Goal: Information Seeking & Learning: Find specific fact

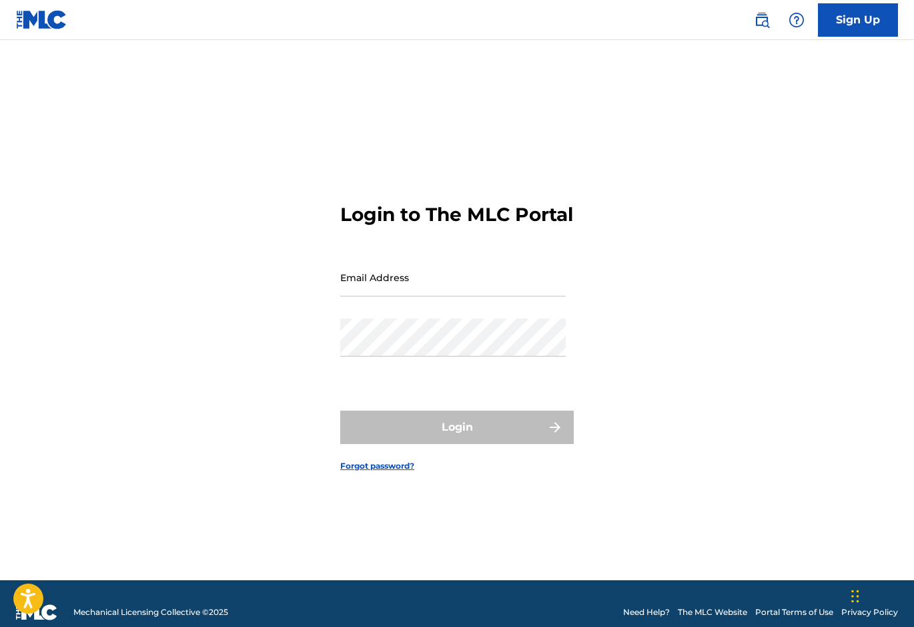
click at [376, 281] on input "Email Address" at bounding box center [453, 277] width 226 height 38
type input "[EMAIL_ADDRESS][DOMAIN_NAME]"
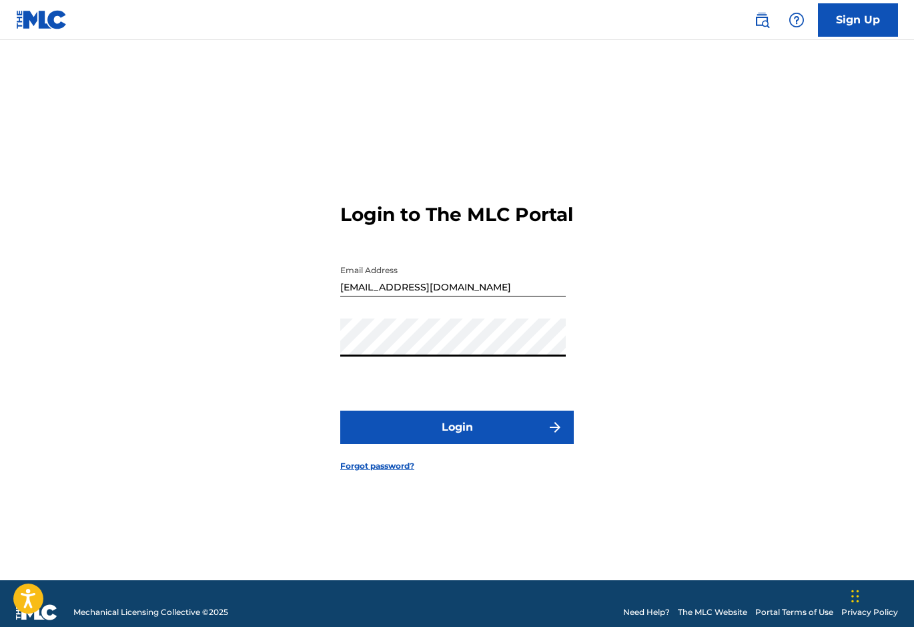
click at [340, 410] on button "Login" at bounding box center [457, 426] width 234 height 33
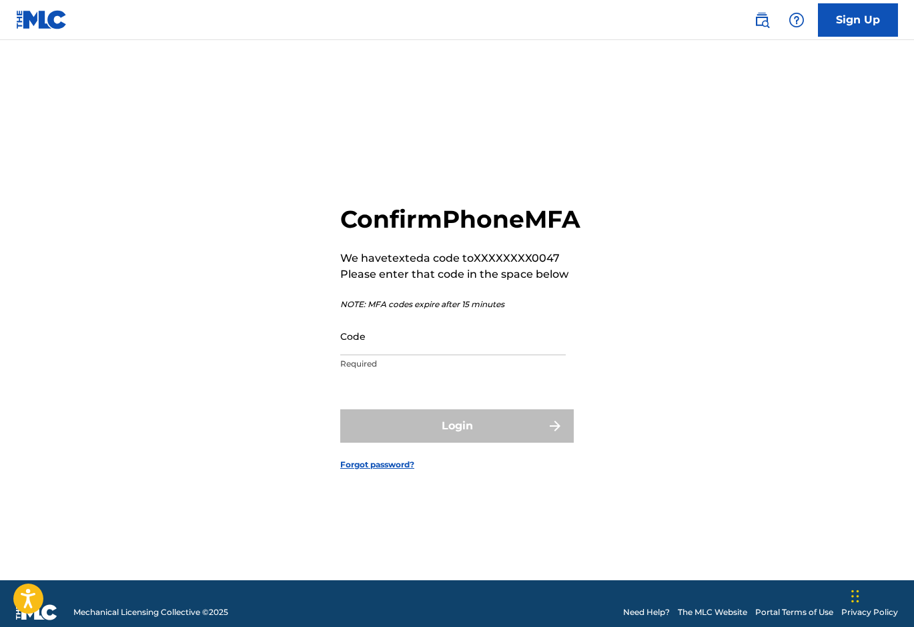
click at [364, 352] on input "Code" at bounding box center [453, 336] width 226 height 38
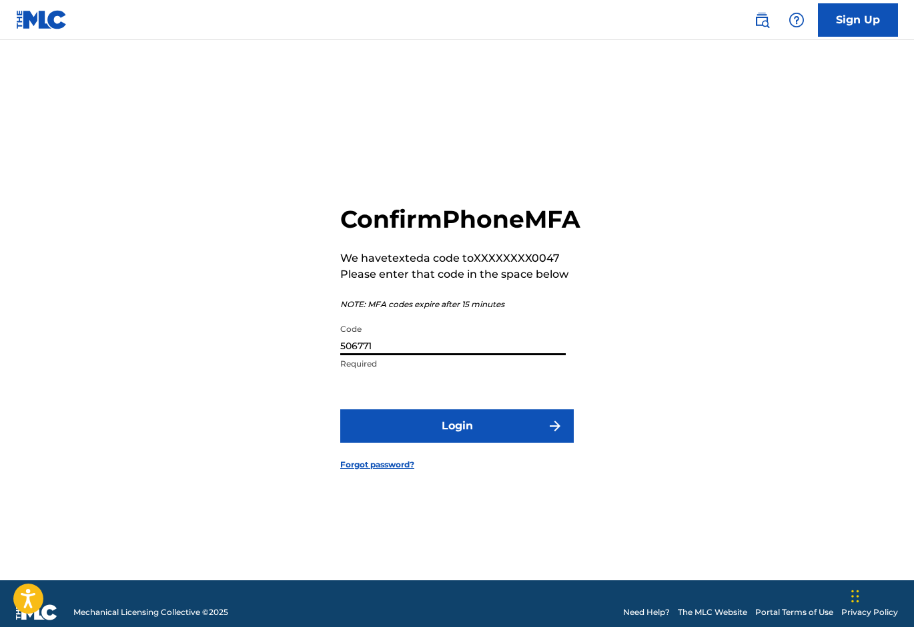
type input "506771"
click at [340, 409] on button "Login" at bounding box center [457, 425] width 234 height 33
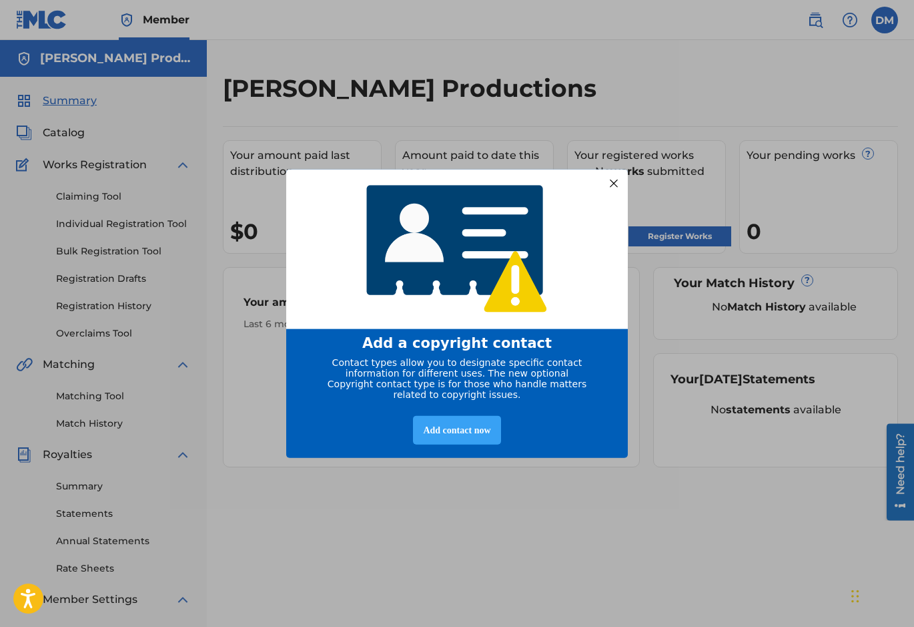
click at [464, 432] on div "Add contact now" at bounding box center [456, 430] width 87 height 29
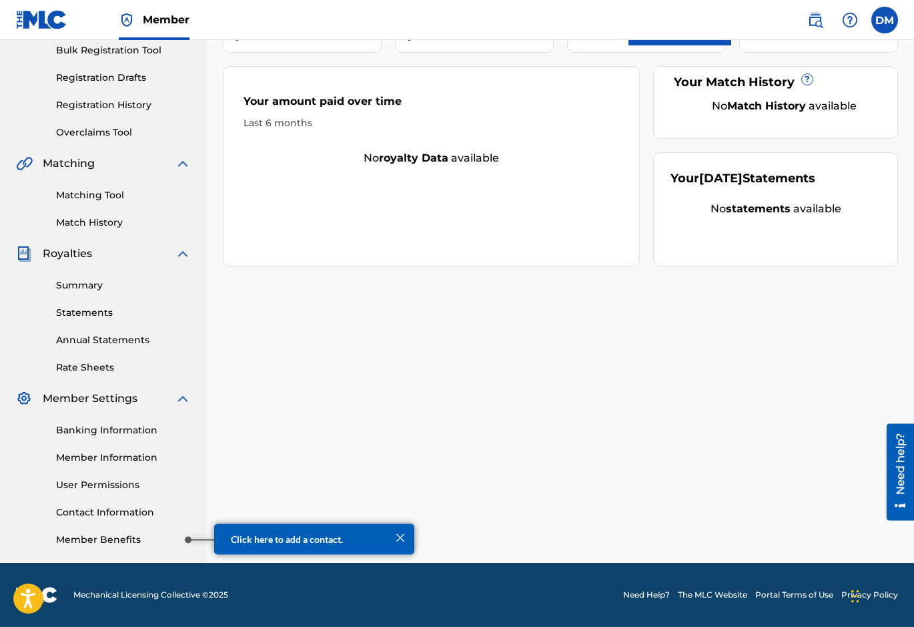
click at [156, 540] on link "Member Benefits" at bounding box center [123, 539] width 135 height 14
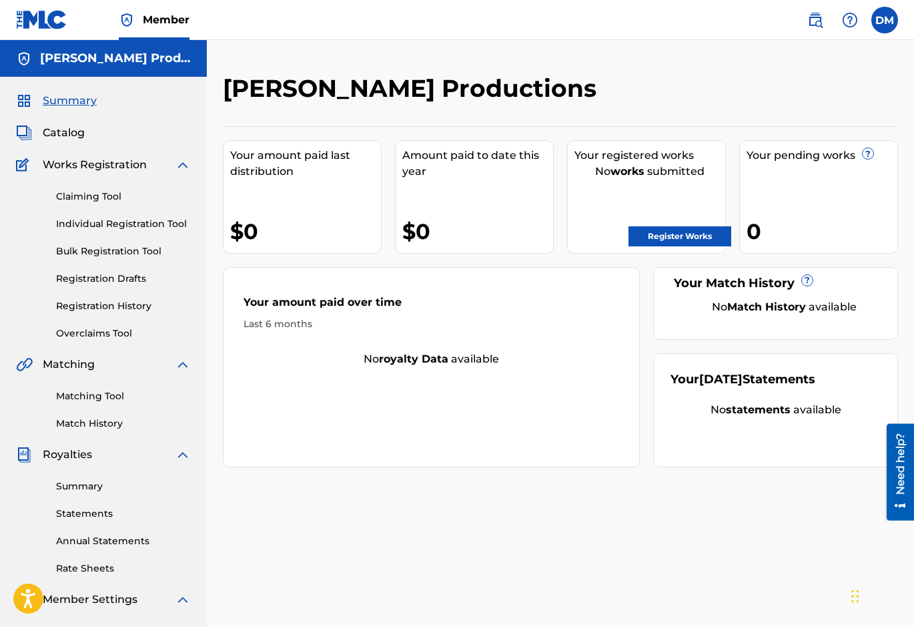
click at [62, 133] on span "Catalog" at bounding box center [64, 133] width 42 height 16
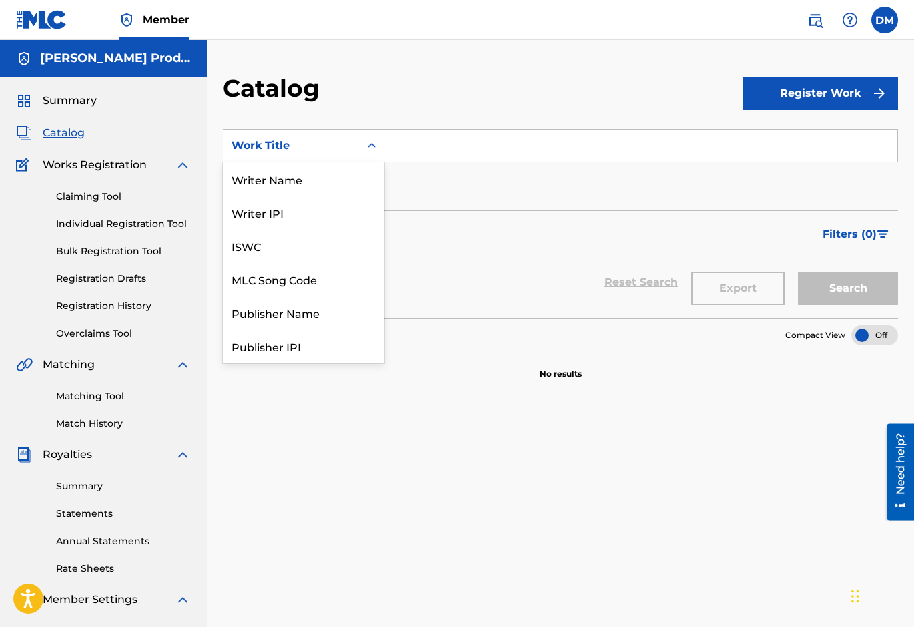
scroll to position [200, 0]
click at [371, 145] on icon "Search Form" at bounding box center [372, 145] width 8 height 5
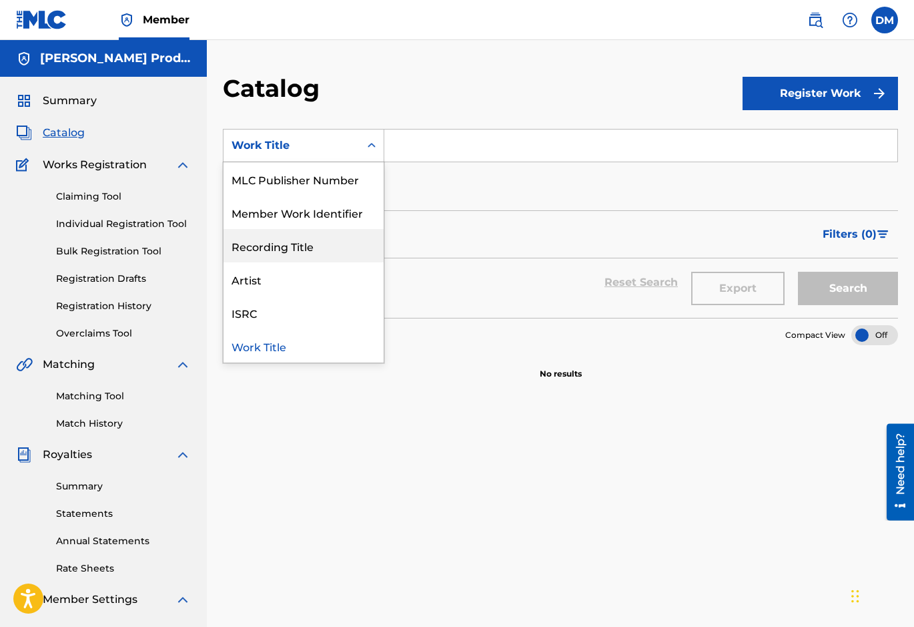
click at [315, 247] on div "Recording Title" at bounding box center [304, 245] width 160 height 33
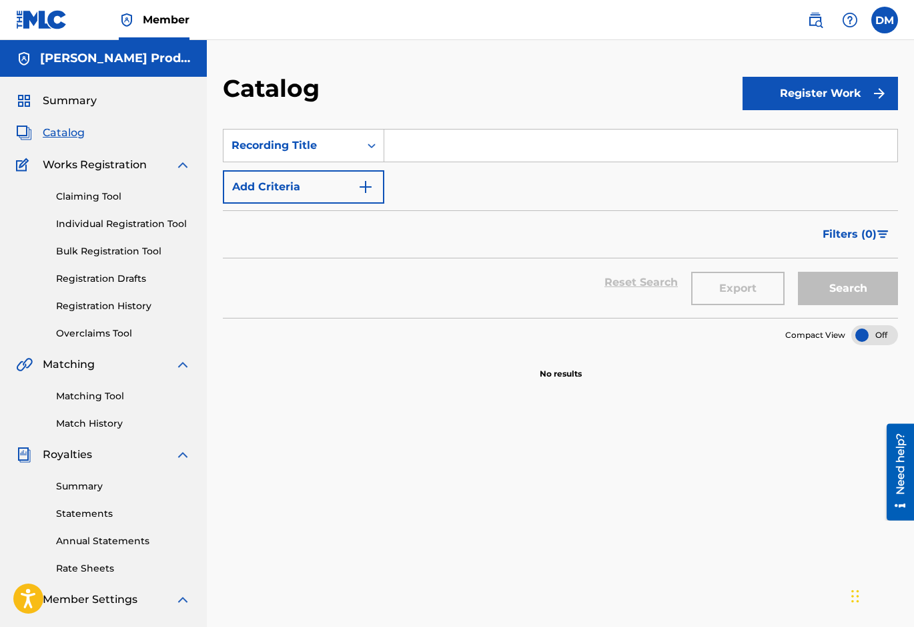
click at [404, 147] on input "Search Form" at bounding box center [640, 145] width 513 height 32
type input "Faith"
click at [362, 187] on img "Search Form" at bounding box center [366, 187] width 16 height 16
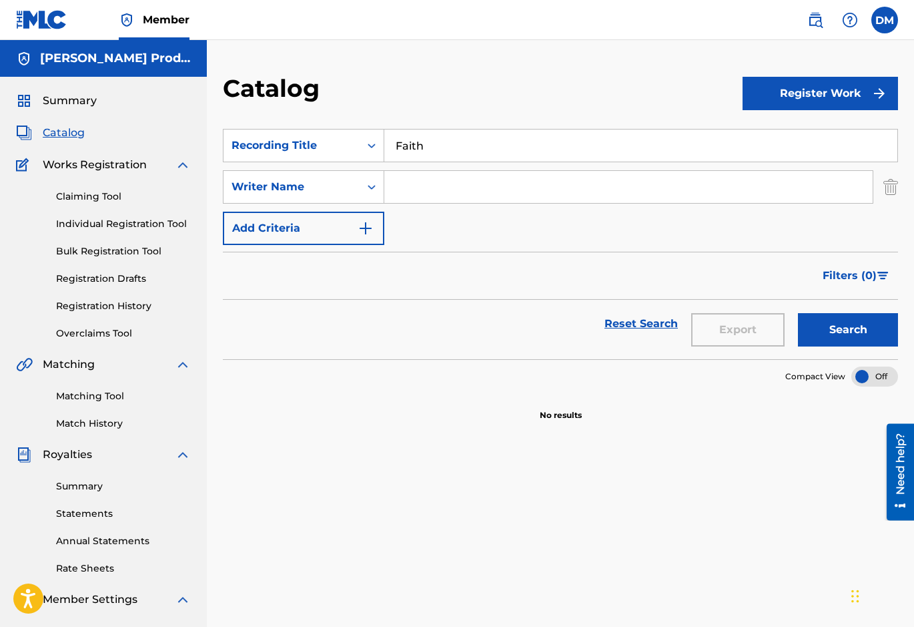
click at [410, 189] on input "Search Form" at bounding box center [628, 187] width 488 height 32
type input "[PERSON_NAME]"
click at [370, 227] on img "Search Form" at bounding box center [366, 228] width 16 height 16
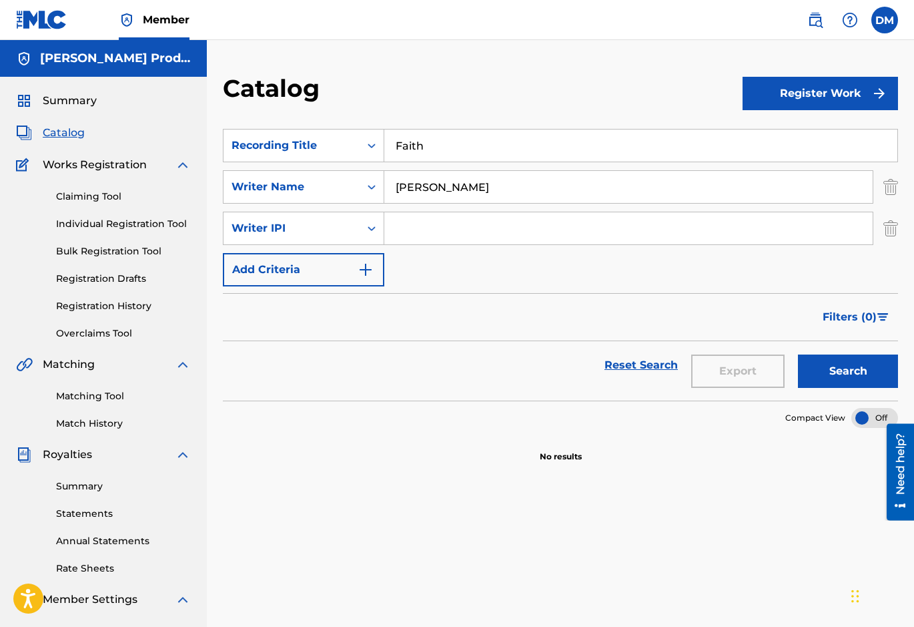
click at [406, 231] on input "Search Form" at bounding box center [628, 228] width 488 height 32
type input "00618836225"
click at [365, 272] on img "Search Form" at bounding box center [366, 270] width 16 height 16
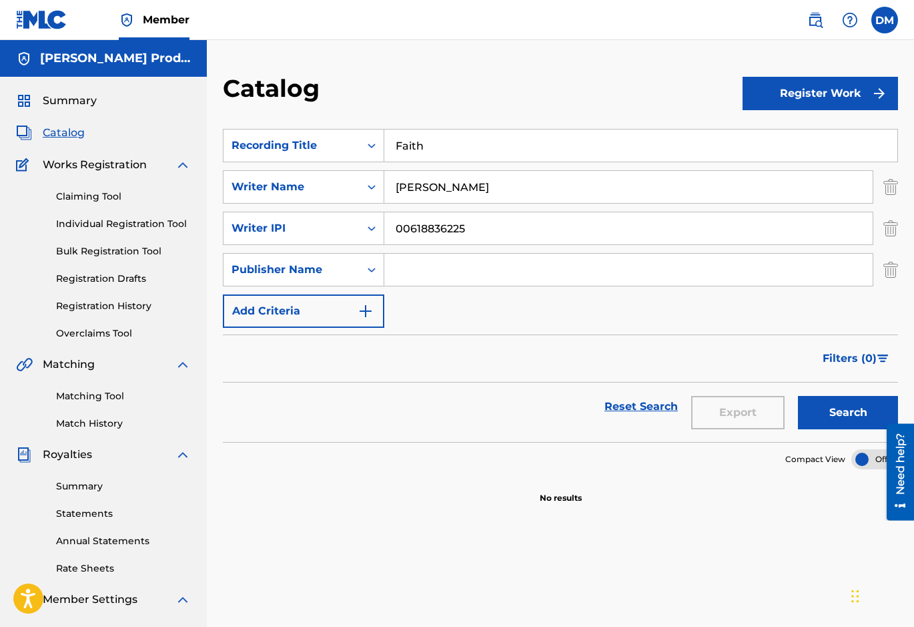
click at [416, 272] on input "Search Form" at bounding box center [628, 270] width 488 height 32
type input "[PERSON_NAME] Productions"
click at [366, 313] on img "Search Form" at bounding box center [366, 311] width 16 height 16
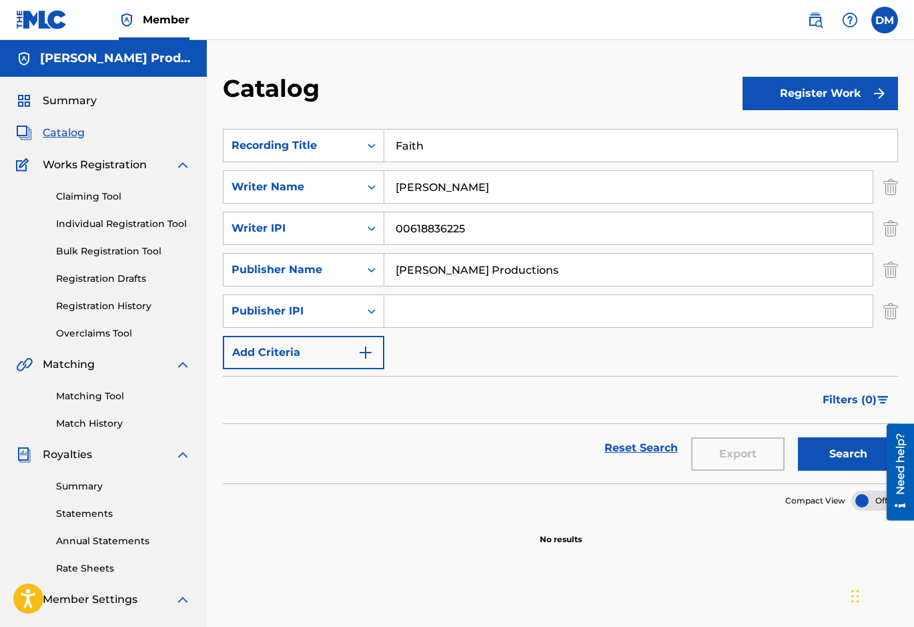
click at [428, 312] on input "Search Form" at bounding box center [628, 311] width 488 height 32
type input "01307923457"
click at [372, 348] on img "Search Form" at bounding box center [366, 352] width 16 height 16
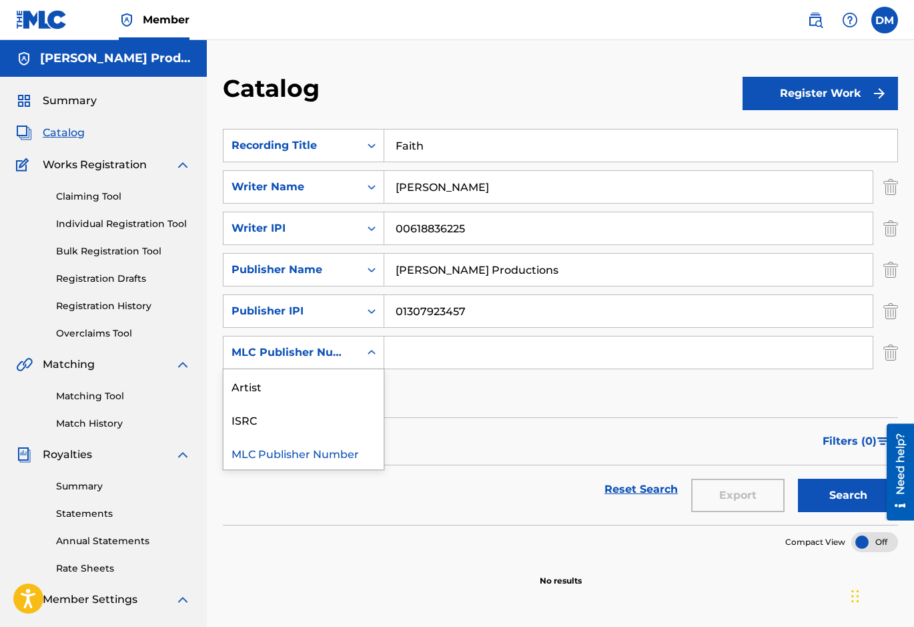
click at [372, 354] on icon "Search Form" at bounding box center [371, 352] width 13 height 13
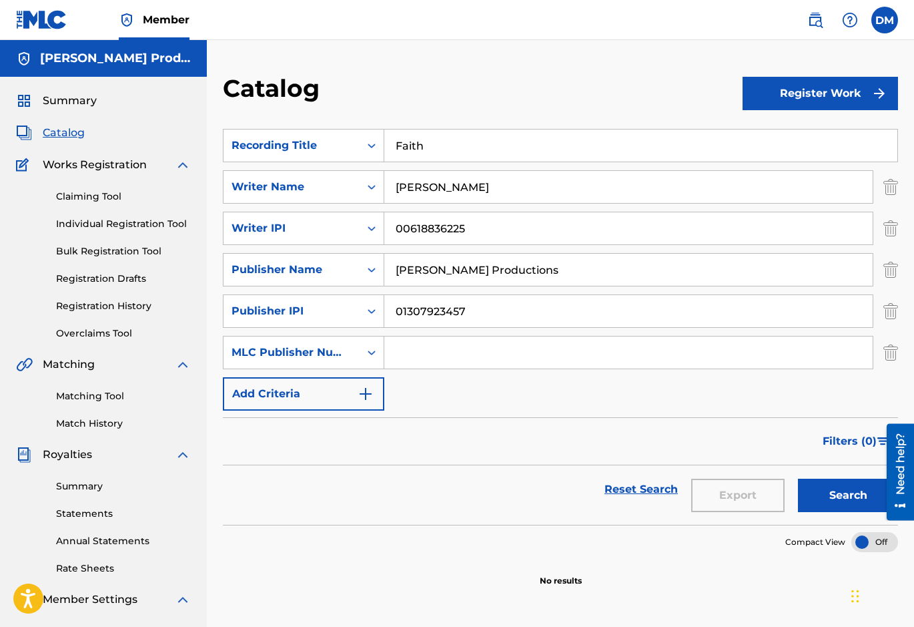
click at [372, 354] on icon "Search Form" at bounding box center [371, 352] width 13 height 13
click at [364, 392] on img "Search Form" at bounding box center [366, 394] width 16 height 16
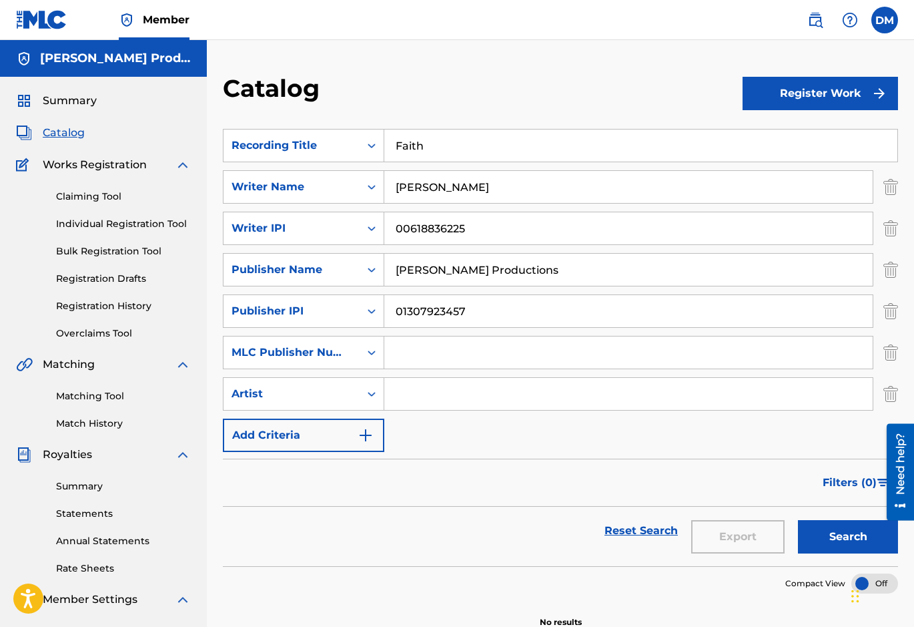
click at [361, 433] on img "Search Form" at bounding box center [366, 435] width 16 height 16
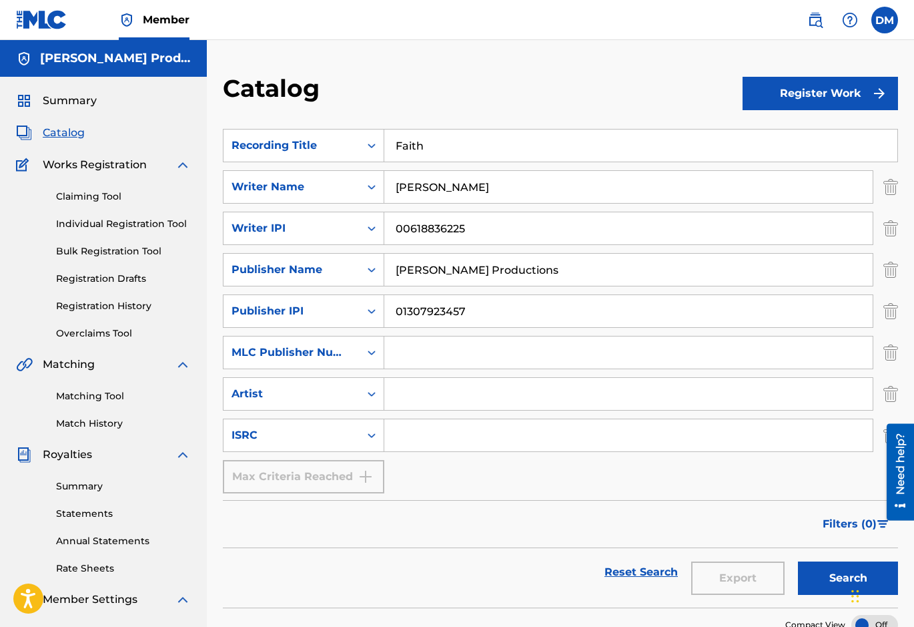
click at [402, 438] on input "Search Form" at bounding box center [628, 435] width 488 height 32
